Goal: Information Seeking & Learning: Understand process/instructions

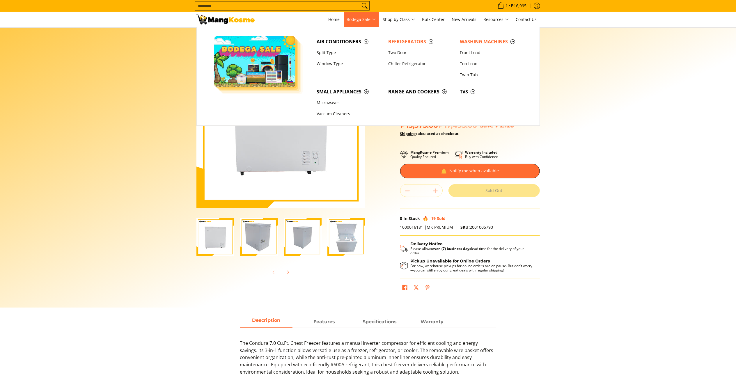
click at [472, 44] on span "Washing Machines" at bounding box center [493, 41] width 66 height 7
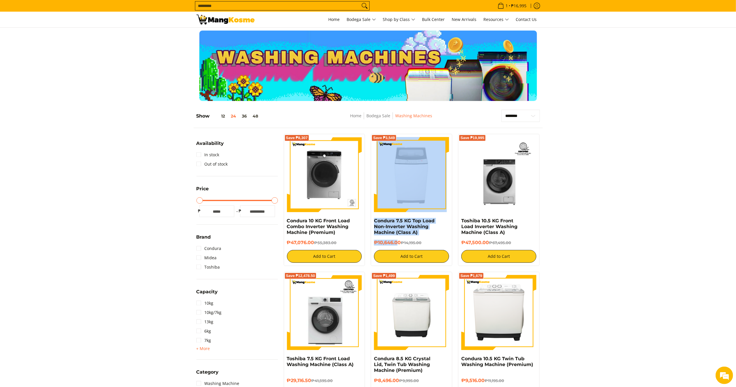
drag, startPoint x: 399, startPoint y: 242, endPoint x: 381, endPoint y: 217, distance: 30.5
click at [381, 217] on div "Save ₱3,549 Condura 7.5 KG Top Load Non-Inverter Washing Machine (Class A) ₱10,…" at bounding box center [412, 200] width 82 height 132
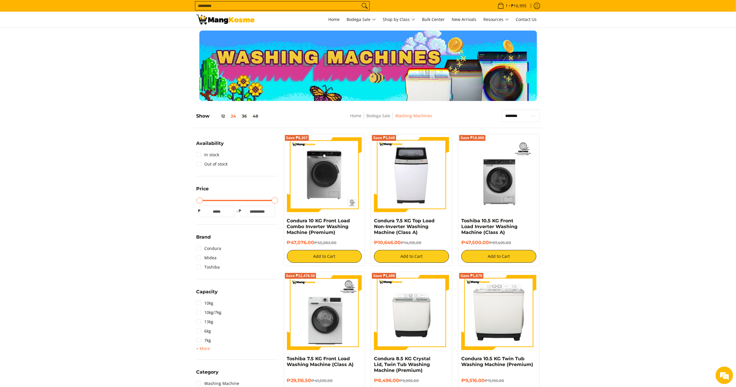
drag, startPoint x: 404, startPoint y: 242, endPoint x: 373, endPoint y: 221, distance: 36.9
click at [373, 221] on div "Save ₱3,549 Condura 7.5 KG Top Load Non-Inverter Washing Machine (Class A) ₱10,…" at bounding box center [412, 200] width 82 height 132
copy div "Condura 7.5 KG Top Load Non-Inverter Washing Machine (Class A) ₱10,646.00"
drag, startPoint x: 314, startPoint y: 240, endPoint x: 286, endPoint y: 221, distance: 34.0
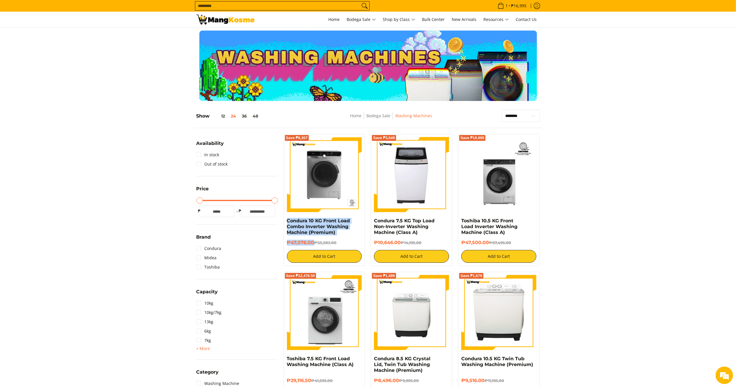
click at [286, 221] on div "Save ₱8,307 Condura 10 KG Front Load Combo Inverter Washing Machine (Premium) ₱…" at bounding box center [325, 200] width 82 height 132
copy div "Condura 10 KG Front Load Combo Inverter Washing Machine (Premium) ₱47,076.00"
drag, startPoint x: 488, startPoint y: 242, endPoint x: 461, endPoint y: 221, distance: 34.0
click at [461, 221] on div "Toshiba 10.5 KG Front Load Inverter Washing Machine (Class A) ₱47,500.00 ₱67,49…" at bounding box center [498, 240] width 75 height 45
copy div "Toshiba 10.5 KG Front Load Inverter Washing Machine (Class A) ₱47,500.00"
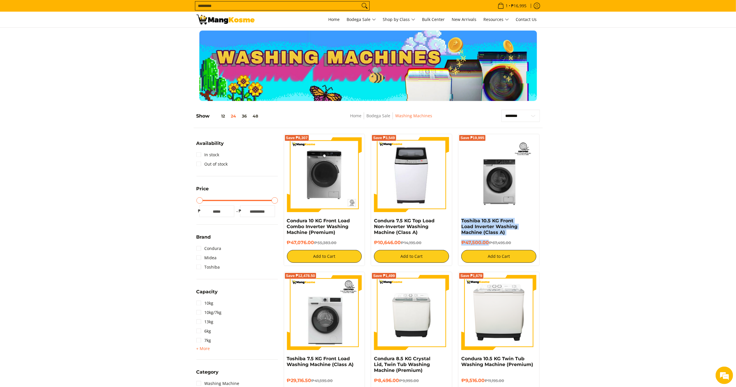
click at [229, 22] on img at bounding box center [226, 20] width 58 height 10
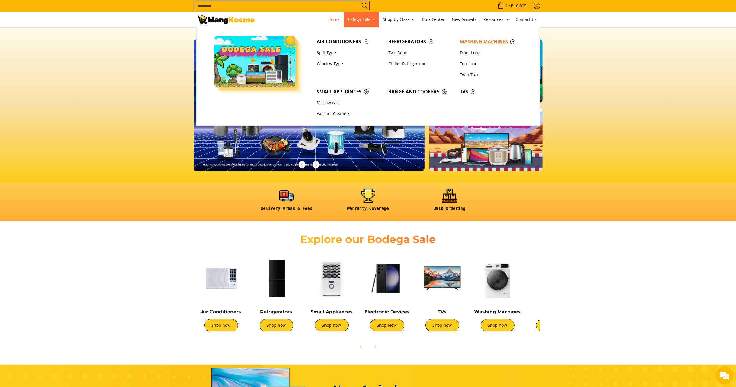
click at [471, 40] on span "Washing Machines" at bounding box center [493, 41] width 66 height 7
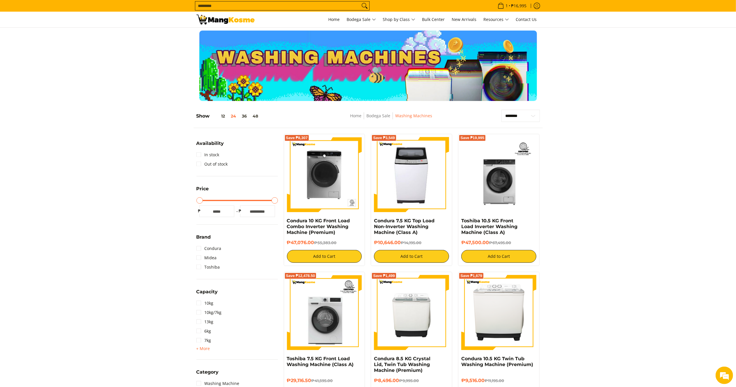
click at [243, 20] on img at bounding box center [226, 20] width 58 height 10
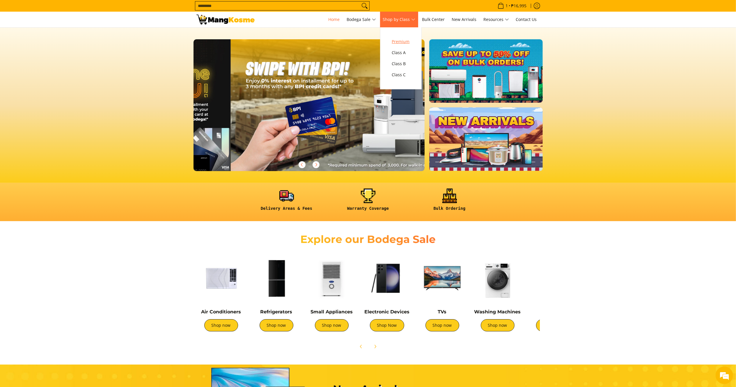
scroll to position [0, 694]
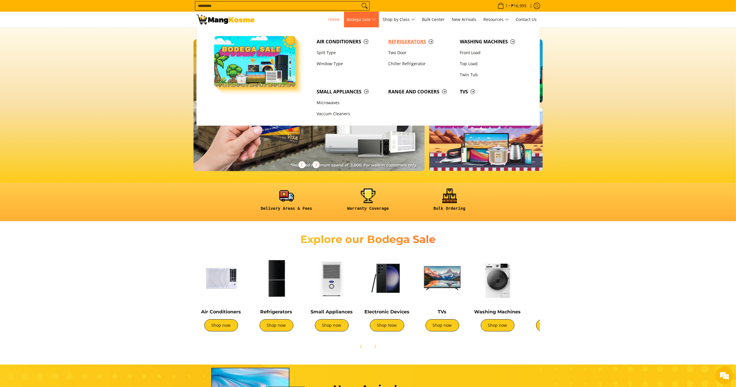
click at [400, 43] on span "Refrigerators" at bounding box center [421, 41] width 66 height 7
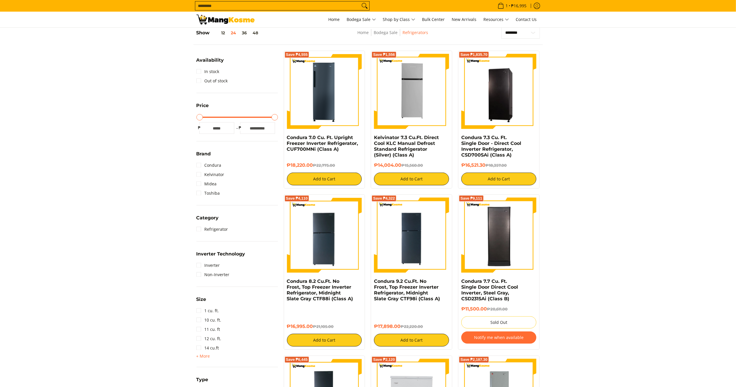
scroll to position [80, 0]
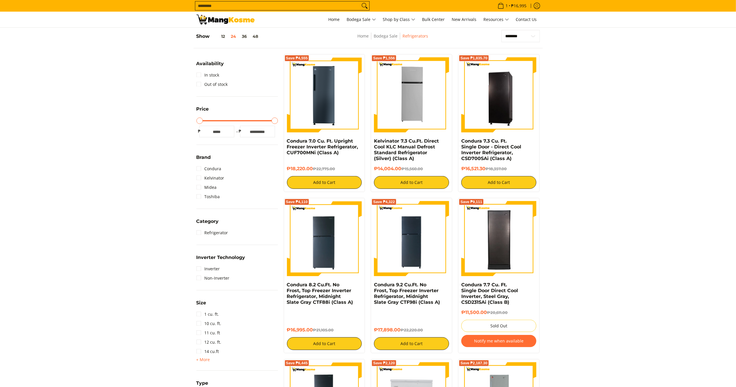
drag, startPoint x: 405, startPoint y: 171, endPoint x: 375, endPoint y: 143, distance: 40.4
click at [375, 143] on div "Kelvinator 7.3 Cu.Ft. Direct Cool KLC Manual Defrost Standard Refrigerator (Sil…" at bounding box center [411, 163] width 75 height 51
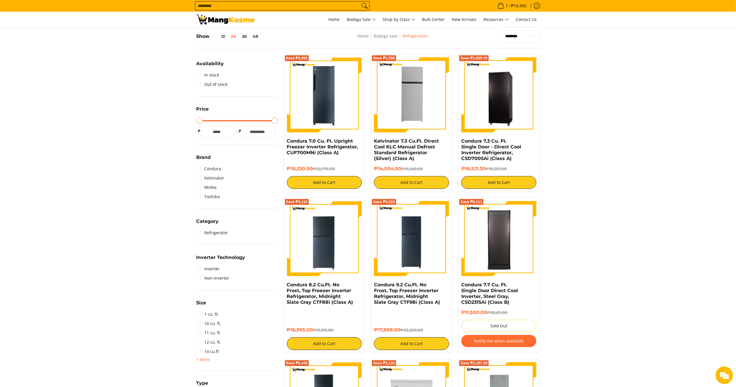
drag, startPoint x: 403, startPoint y: 170, endPoint x: 371, endPoint y: 144, distance: 41.0
click at [371, 144] on div "Save ₱1,556 Kelvinator 7.3 Cu.Ft. Direct Cool KLC Manual Defrost Standard Refri…" at bounding box center [412, 123] width 82 height 138
copy div "Kelvinator 7.3 Cu.Ft. Direct Cool KLC Manual Defrost Standard Refrigerator (Sil…"
drag, startPoint x: 486, startPoint y: 171, endPoint x: 460, endPoint y: 142, distance: 38.5
click at [460, 142] on div "Save ₱1,835.70 Condura 7.3 Cu. Ft. Single Door - Direct Cool Inverter Refrigera…" at bounding box center [499, 123] width 82 height 138
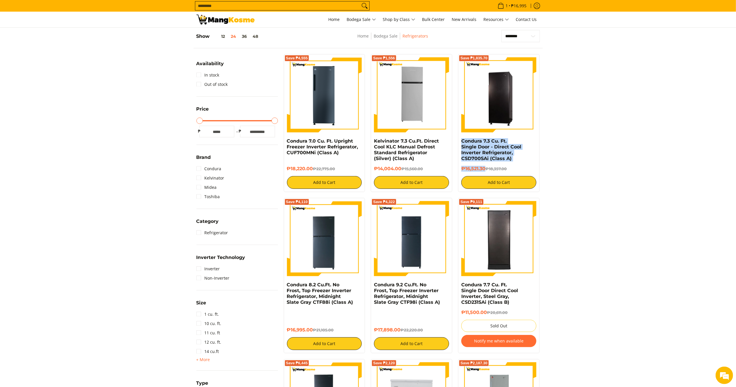
copy div "Condura 7.3 Cu. Ft. Single Door - Direct Cool Inverter Refrigerator, CSD700SAi …"
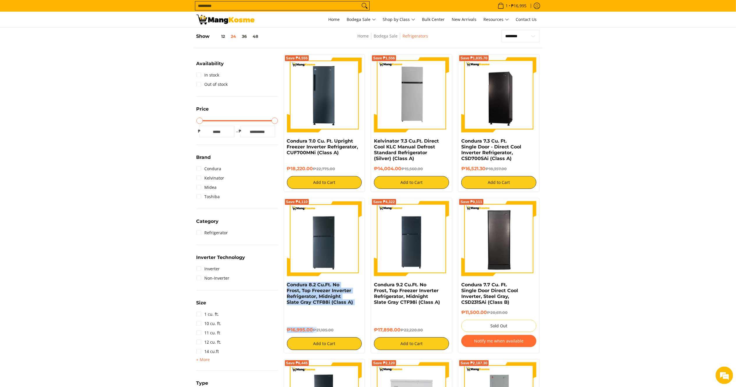
drag, startPoint x: 317, startPoint y: 325, endPoint x: 284, endPoint y: 287, distance: 50.3
click at [284, 287] on div "Save ₱4,110 Condura 8.2 Cu.Ft. No Frost, Top Freezer Inverter Refrigerator, Mid…" at bounding box center [325, 275] width 82 height 155
copy div "Condura 8.2 Cu.Ft. No Frost, Top Freezer Inverter Refrigerator, Midnight Slate …"
drag, startPoint x: 402, startPoint y: 322, endPoint x: 371, endPoint y: 285, distance: 49.2
click at [371, 285] on div "Save ₱4,322 Condura 9.2 Cu.Ft. No Frost, Top Freezer Inverter Refrigerator, Mid…" at bounding box center [412, 275] width 82 height 155
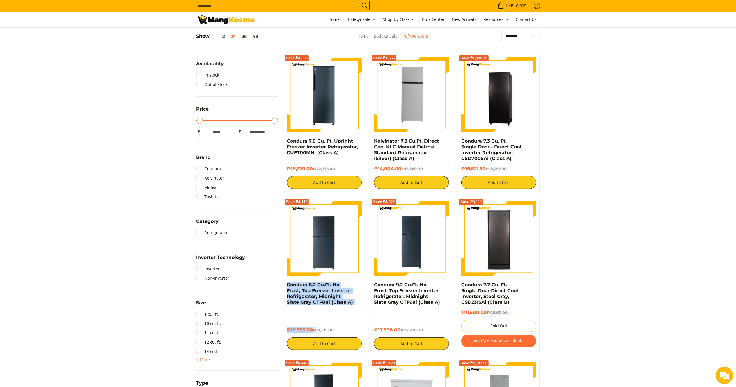
copy div "Condura 9.2 Cu.Ft. No Frost, Top Freezer Inverter Refrigerator, Midnight Slate …"
drag, startPoint x: 316, startPoint y: 169, endPoint x: 285, endPoint y: 139, distance: 42.4
click at [285, 139] on div "Save ₱4,555 Condura 7.0 Cu. Ft. Upright Freezer Inverter Refrigerator, CUF700MN…" at bounding box center [325, 123] width 82 height 138
copy div "Condura 7.0 Cu. Ft. Upright Freezer Inverter Refrigerator, CUF700MNi (Class A) …"
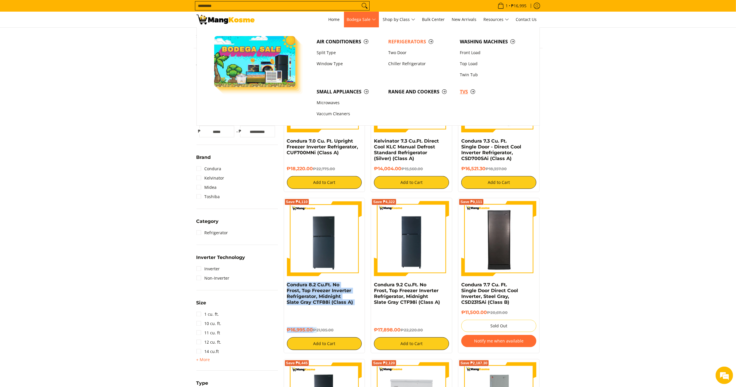
click at [465, 89] on span "TVs" at bounding box center [493, 91] width 66 height 7
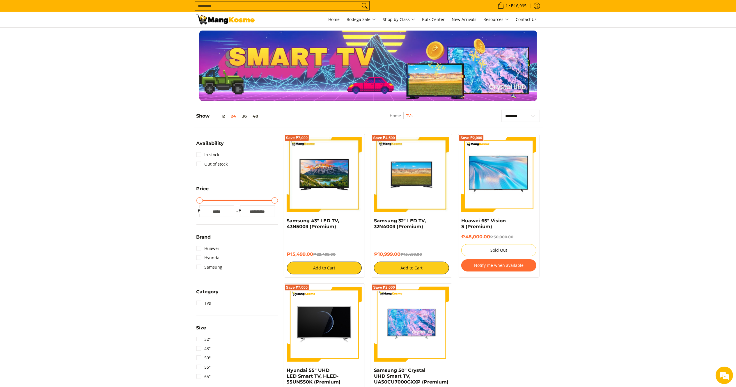
drag, startPoint x: 402, startPoint y: 256, endPoint x: 373, endPoint y: 222, distance: 44.8
click at [373, 222] on div "Save ₱4,500 Samsung 32" LED TV, 32N4003 (Premium) ₱10,999.00 ₱15,499.00 Add to …" at bounding box center [412, 206] width 82 height 144
copy div "Samsung 32" LED TV, 32N4003 (Premium) ₱10,999.00"
drag, startPoint x: 316, startPoint y: 257, endPoint x: 286, endPoint y: 223, distance: 44.6
click at [286, 223] on div "Save ₱7,000 Samsung 43" LED TV, 43N5003 (Premium) ₱15,499.00 ₱22,499.00 Add to …" at bounding box center [325, 206] width 82 height 144
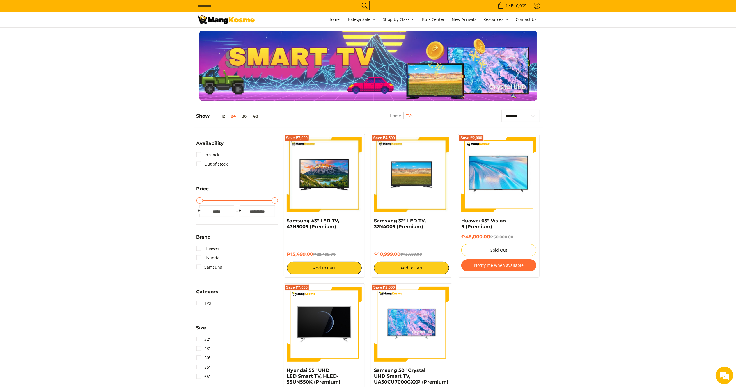
copy div "Samsung 43" LED TV, 43N5003 (Premium) ₱15,499.00"
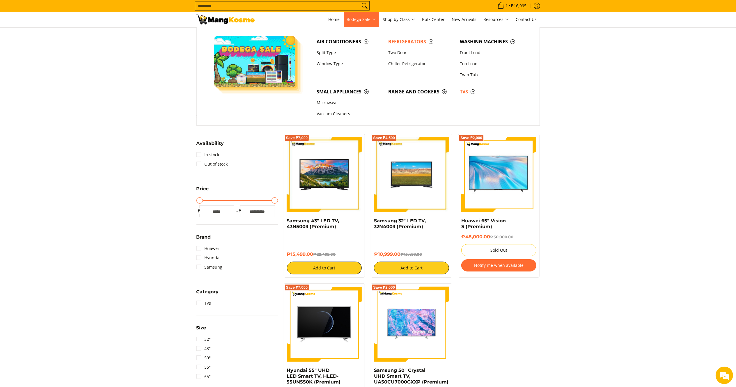
click at [405, 41] on span "Refrigerators" at bounding box center [421, 41] width 66 height 7
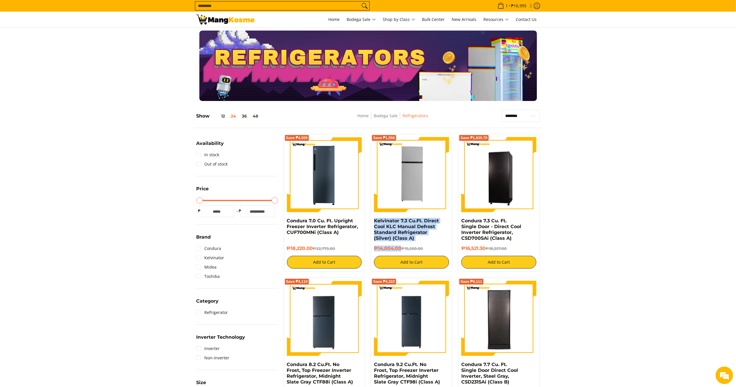
drag, startPoint x: 401, startPoint y: 247, endPoint x: 373, endPoint y: 219, distance: 39.7
click at [372, 219] on div "Save ₱1,556 Kelvinator 7.3 Cu.Ft. Direct Cool KLC Manual Defrost Standard Refri…" at bounding box center [412, 203] width 82 height 138
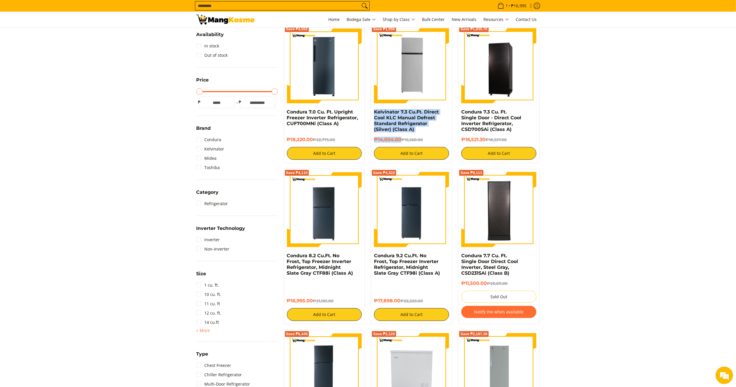
scroll to position [118, 0]
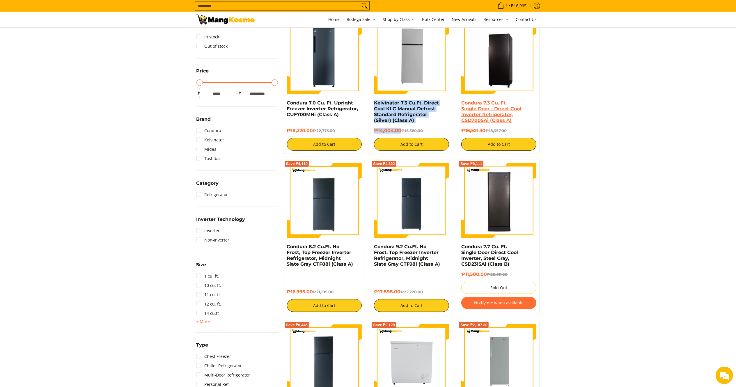
drag, startPoint x: 487, startPoint y: 130, endPoint x: 462, endPoint y: 103, distance: 36.9
click at [462, 103] on div "Condura 7.3 Cu. Ft. Single Door - Direct Cool Inverter Refrigerator, CSD700SAi …" at bounding box center [498, 125] width 75 height 51
copy div "Condura 7.3 Cu. Ft. Single Door - Direct Cool Inverter Refrigerator, CSD700SAi …"
drag, startPoint x: 316, startPoint y: 287, endPoint x: 285, endPoint y: 247, distance: 51.1
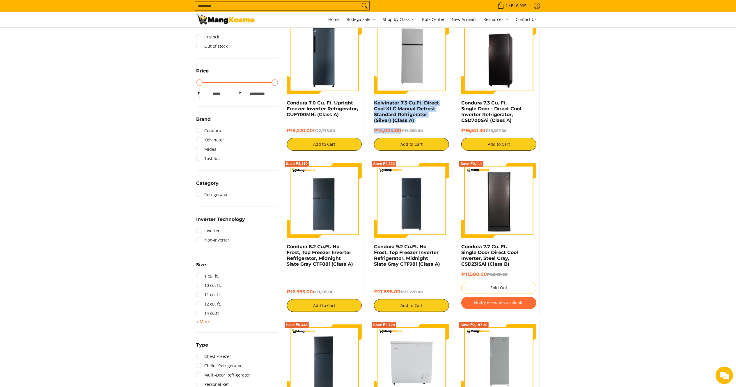
click at [285, 247] on div "Save ₱4,110 Condura 8.2 Cu.Ft. No Frost, Top Freezer Inverter Refrigerator, Mid…" at bounding box center [325, 237] width 82 height 155
copy div "Condura 8.2 Cu.Ft. No Frost, Top Freezer Inverter Refrigerator, Midnight Slate …"
drag, startPoint x: 403, startPoint y: 286, endPoint x: 368, endPoint y: 246, distance: 53.7
click at [368, 246] on div "Save ₱4,322 Condura 9.2 Cu.Ft. No Frost, Top Freezer Inverter Refrigerator, Mid…" at bounding box center [411, 237] width 87 height 155
copy div "Condura 9.2 Cu.Ft. No Frost, Top Freezer Inverter Refrigerator, Midnight Slate …"
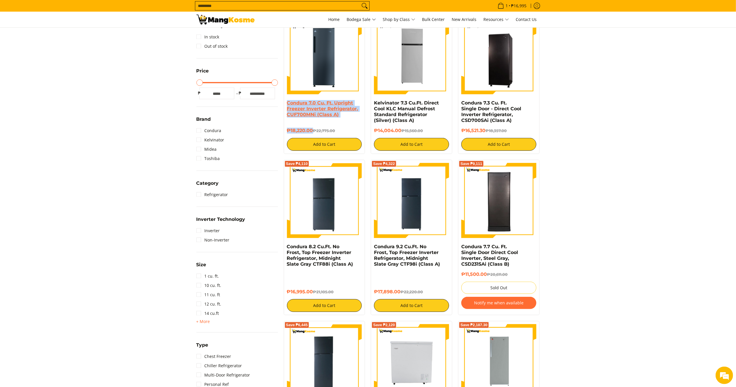
drag, startPoint x: 314, startPoint y: 129, endPoint x: 288, endPoint y: 106, distance: 35.0
click at [288, 106] on div "Condura 7.0 Cu. Ft. Upright Freezer Inverter Refrigerator, CUF700MNi (Class A) …" at bounding box center [324, 125] width 75 height 51
copy div "Condura 7.0 Cu. Ft. Upright Freezer Inverter Refrigerator, CUF700MNi (Class A) …"
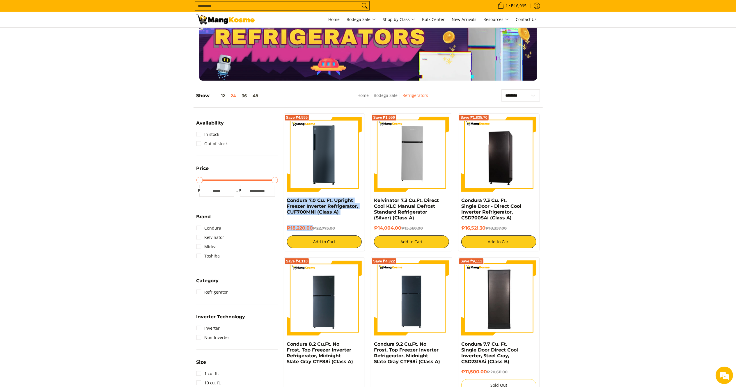
scroll to position [31, 0]
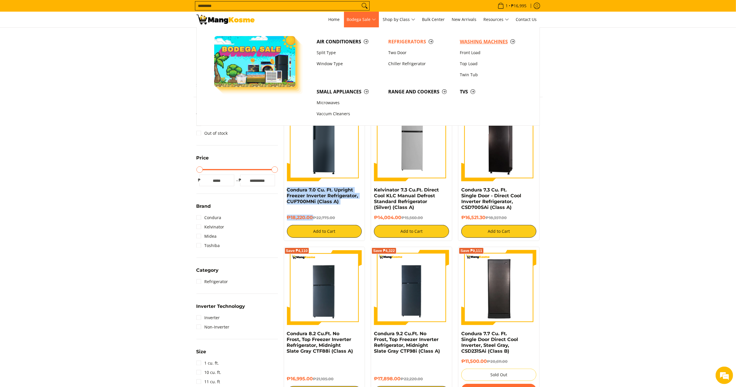
click at [469, 37] on link "Washing Machines" at bounding box center [493, 41] width 72 height 11
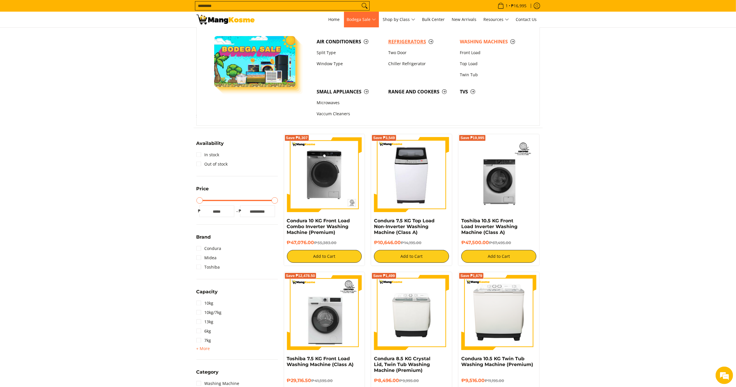
click at [400, 40] on span "Refrigerators" at bounding box center [421, 41] width 66 height 7
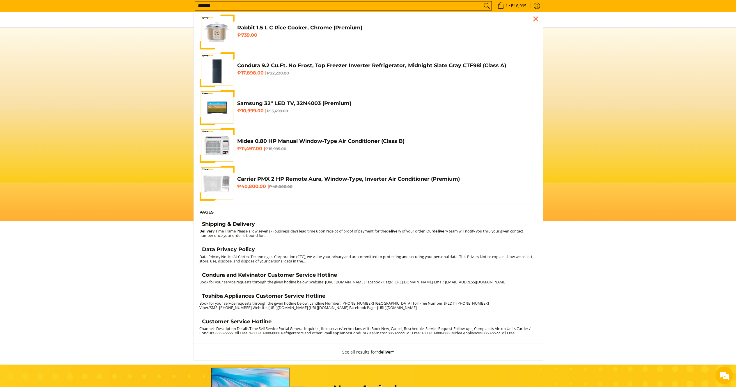
type input "*******"
click at [215, 220] on li "Pages" at bounding box center [368, 212] width 349 height 17
click at [233, 226] on h4 "Shipping & Delivery" at bounding box center [228, 224] width 53 height 7
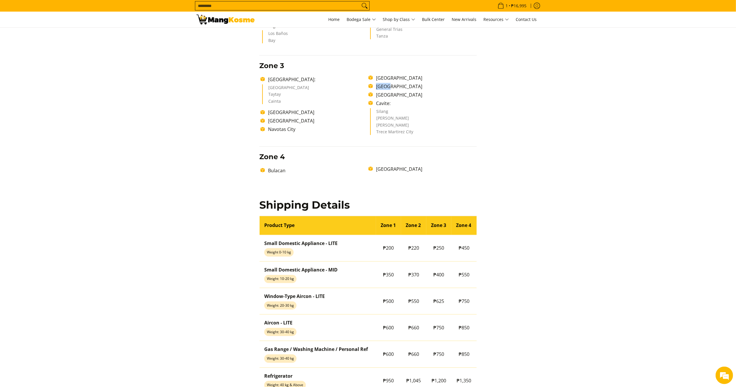
scroll to position [330, 0]
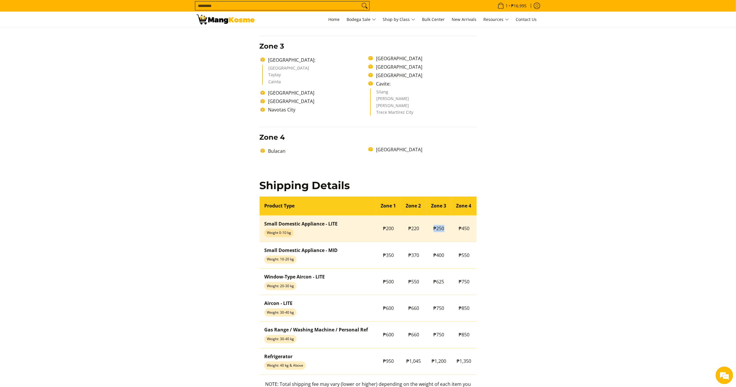
drag, startPoint x: 446, startPoint y: 229, endPoint x: 423, endPoint y: 229, distance: 22.7
click at [423, 229] on tr "Small Domestic Appliance - LITE Weight 0-10 kg ₱200 ₱220 ₱250 ₱450" at bounding box center [368, 228] width 217 height 26
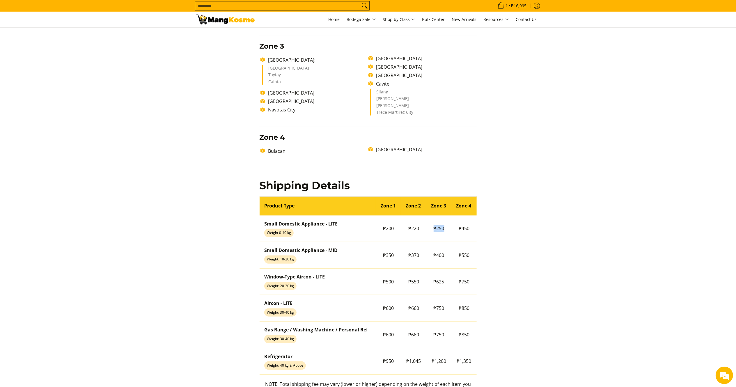
copy tr "₱220 ₱250"
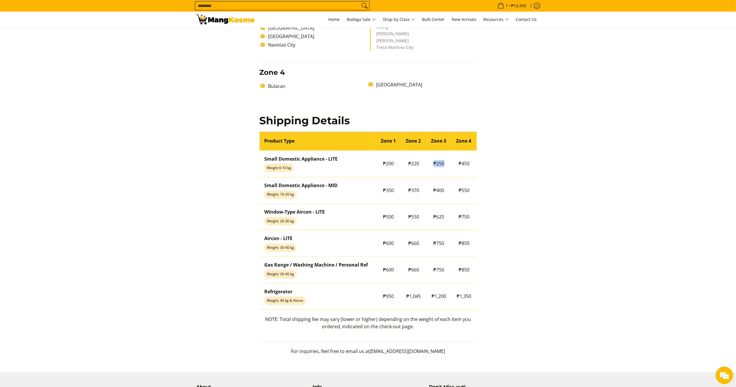
scroll to position [408, 0]
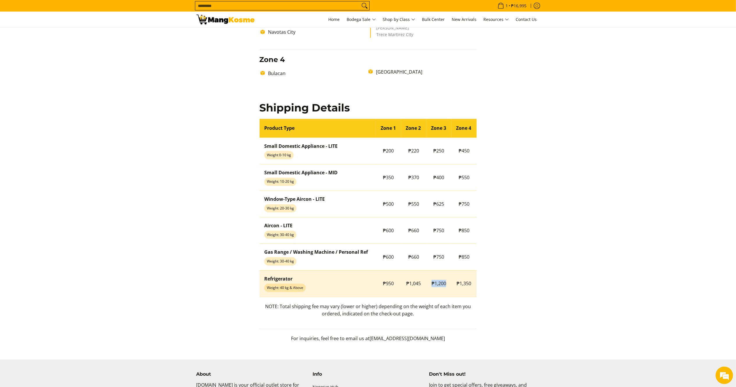
drag, startPoint x: 448, startPoint y: 283, endPoint x: 430, endPoint y: 285, distance: 18.4
click at [430, 285] on td "₱1,200" at bounding box center [439, 283] width 25 height 26
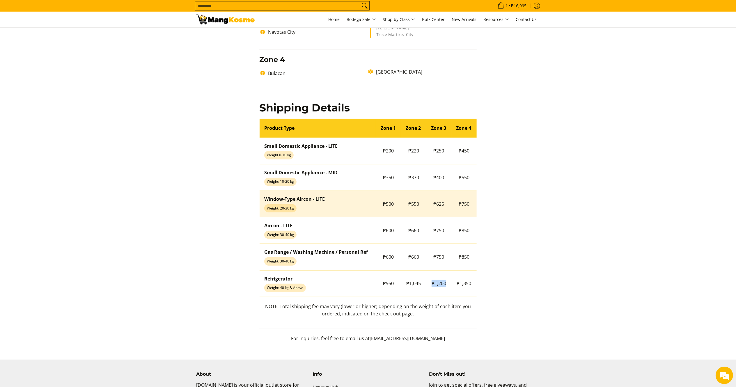
copy span "₱1,200"
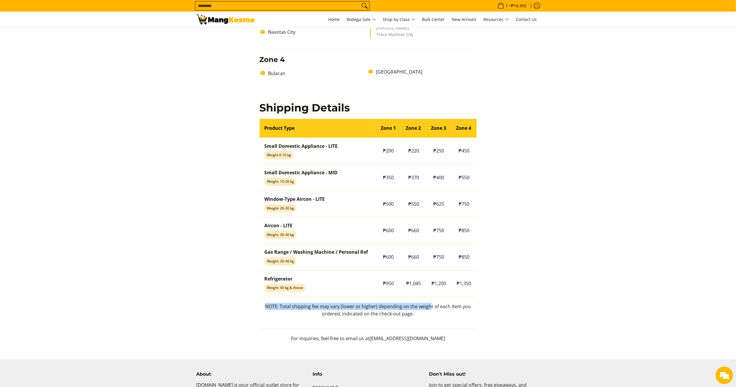
drag, startPoint x: 348, startPoint y: 301, endPoint x: 257, endPoint y: 311, distance: 91.9
click at [257, 311] on div "Delivery Time Frame Please allow seven (7) business days lead time upon receipt…" at bounding box center [368, 26] width 223 height 644
drag, startPoint x: 415, startPoint y: 314, endPoint x: 266, endPoint y: 309, distance: 148.9
click at [266, 309] on p "NOTE: Total shipping fee may vary (lower or higher) depending on the weight of …" at bounding box center [367, 313] width 217 height 20
copy p "NOTE: Total shipping fee may vary (lower or higher) depending on the weight of …"
